Goal: Book appointment/travel/reservation

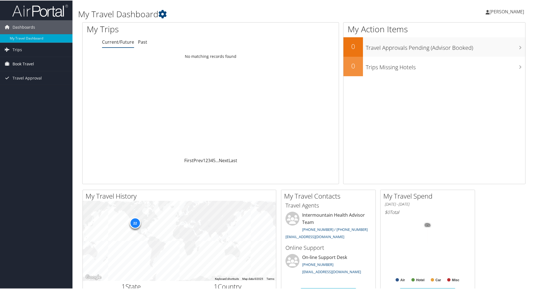
click at [24, 65] on span "Book Travel" at bounding box center [23, 64] width 21 height 14
click at [30, 90] on link "Book/Manage Online Trips" at bounding box center [36, 91] width 72 height 8
click at [31, 63] on span "Book Travel" at bounding box center [23, 64] width 21 height 14
click at [35, 90] on link "Book/Manage Online Trips" at bounding box center [36, 91] width 72 height 8
